Goal: Information Seeking & Learning: Find specific fact

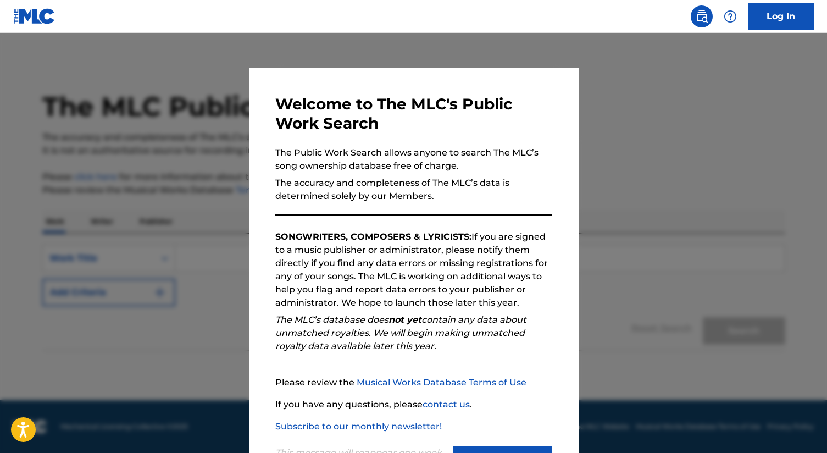
scroll to position [50, 0]
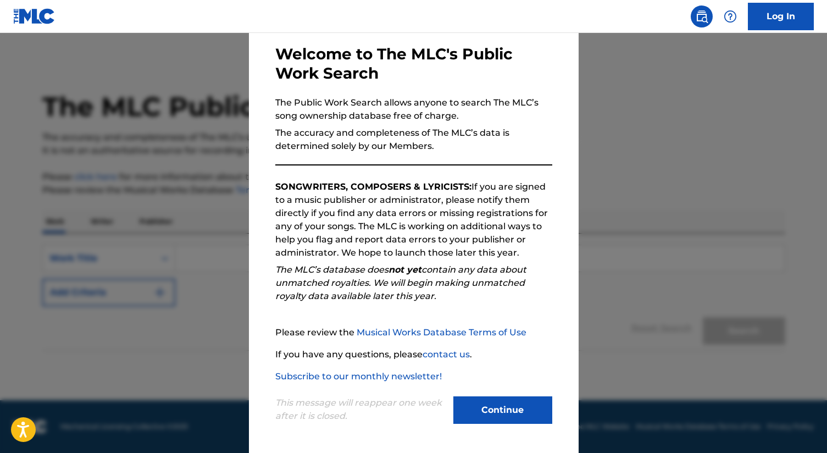
click at [497, 404] on button "Continue" at bounding box center [502, 409] width 99 height 27
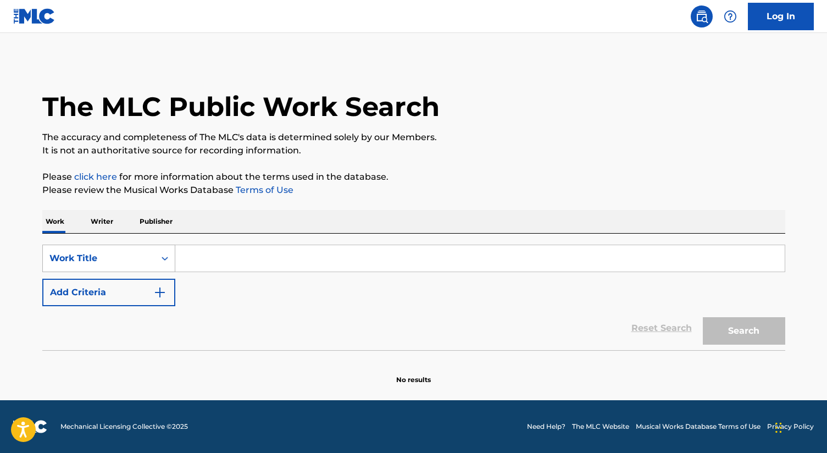
click at [132, 265] on div "Work Title" at bounding box center [99, 258] width 112 height 21
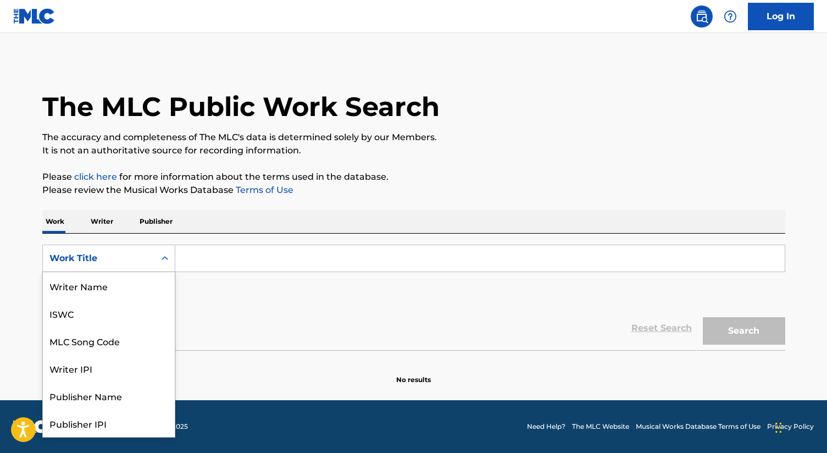
scroll to position [55, 0]
click at [129, 287] on div "MLC Song Code" at bounding box center [109, 285] width 132 height 27
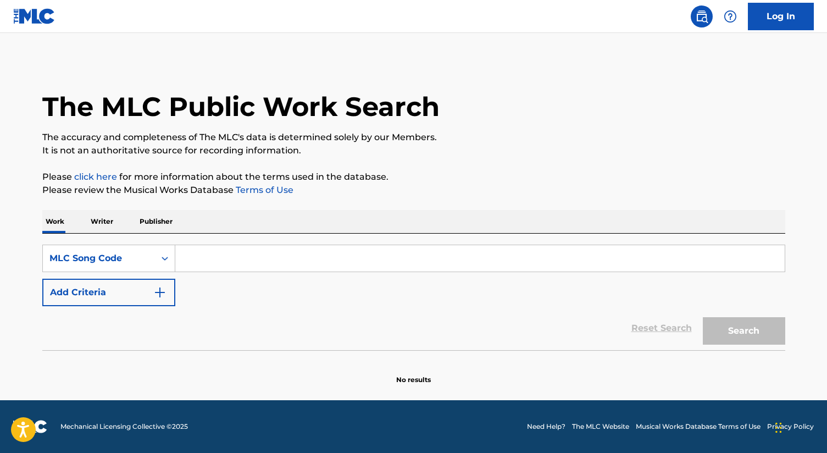
click at [210, 254] on input "Search Form" at bounding box center [479, 258] width 609 height 26
paste input "WC7AAL"
type input "WC7AAL"
click at [703, 317] on button "Search" at bounding box center [744, 330] width 82 height 27
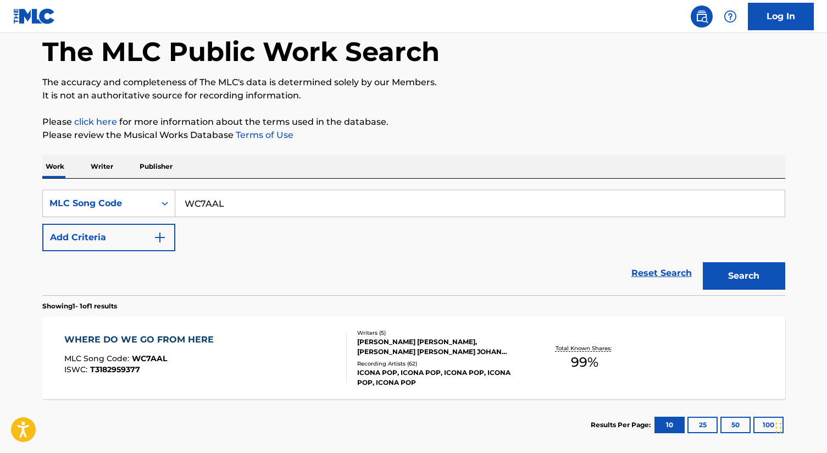
scroll to position [111, 0]
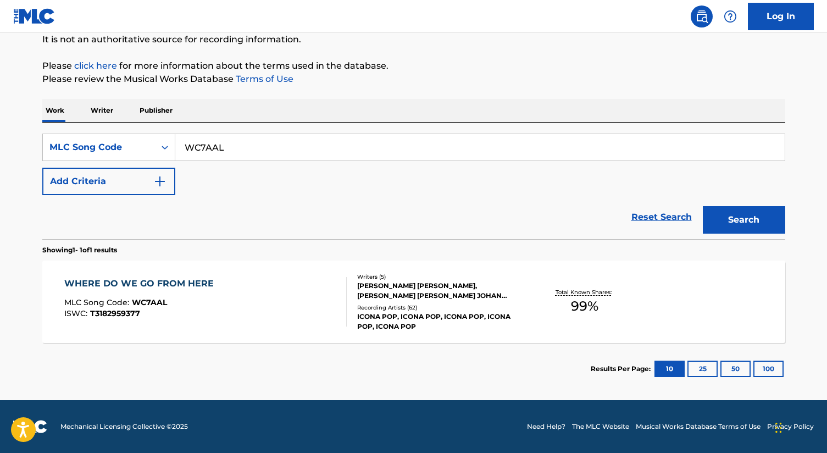
click at [219, 303] on div "WHERE DO WE GO FROM HERE MLC Song Code : WC7AAL ISWC : T3182959377" at bounding box center [205, 301] width 282 height 49
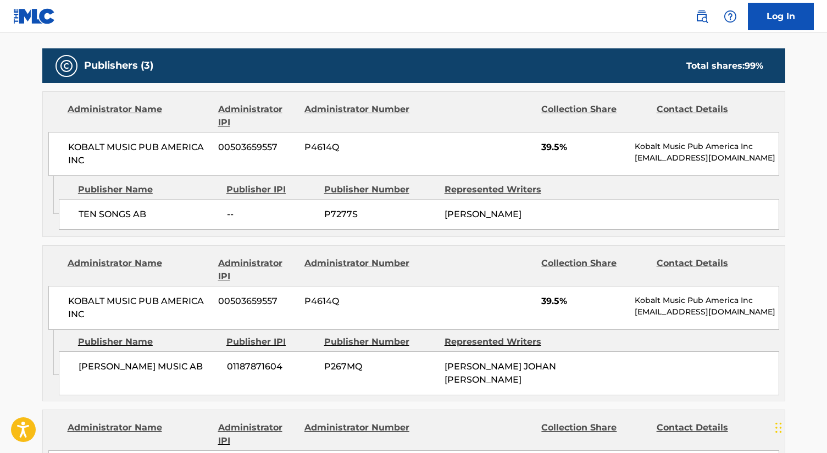
scroll to position [475, 0]
